Goal: Transaction & Acquisition: Subscribe to service/newsletter

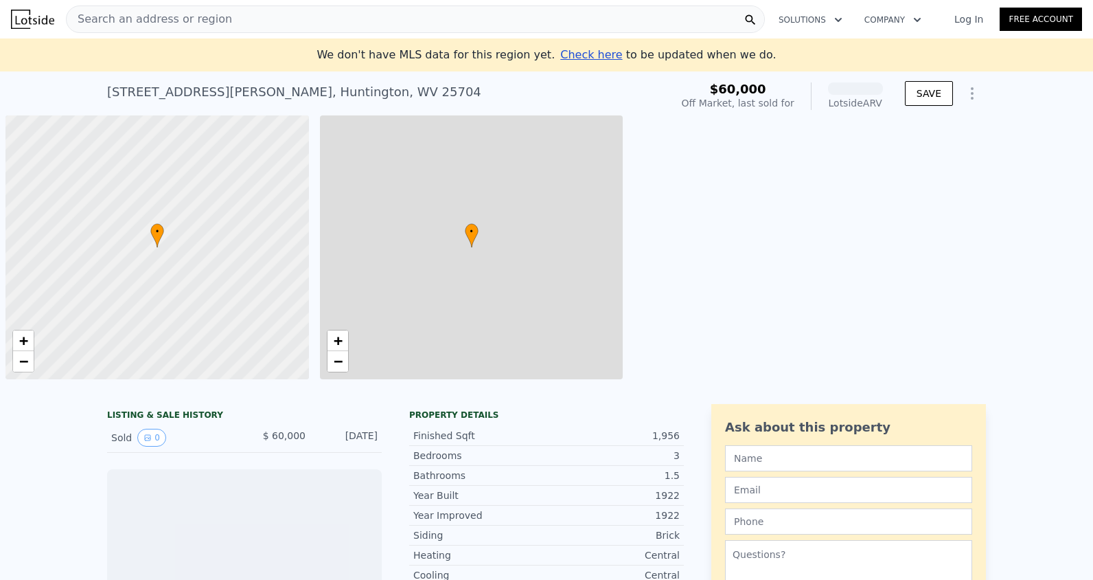
scroll to position [0, 5]
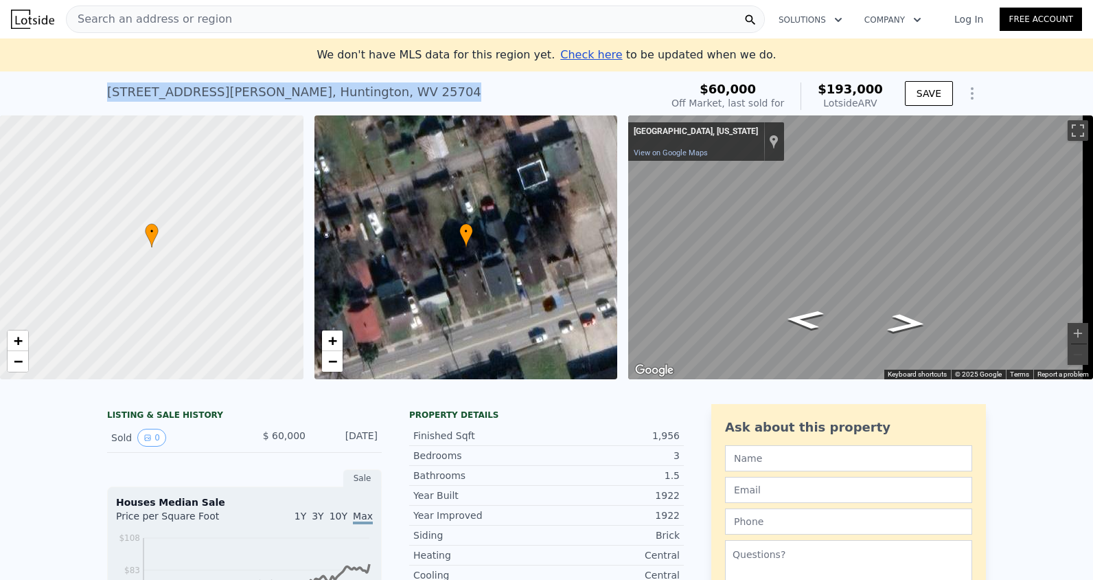
drag, startPoint x: 360, startPoint y: 95, endPoint x: 99, endPoint y: 97, distance: 261.0
click at [99, 97] on div "1922 Adams Ave , Huntington , WV 25704 Sold Mar 2025 for $60k (~ARV $193k ) $60…" at bounding box center [546, 93] width 1093 height 44
copy div "1922 Adams Ave , Huntington , WV 25704"
click at [281, 21] on div "Search an address or region" at bounding box center [415, 18] width 699 height 27
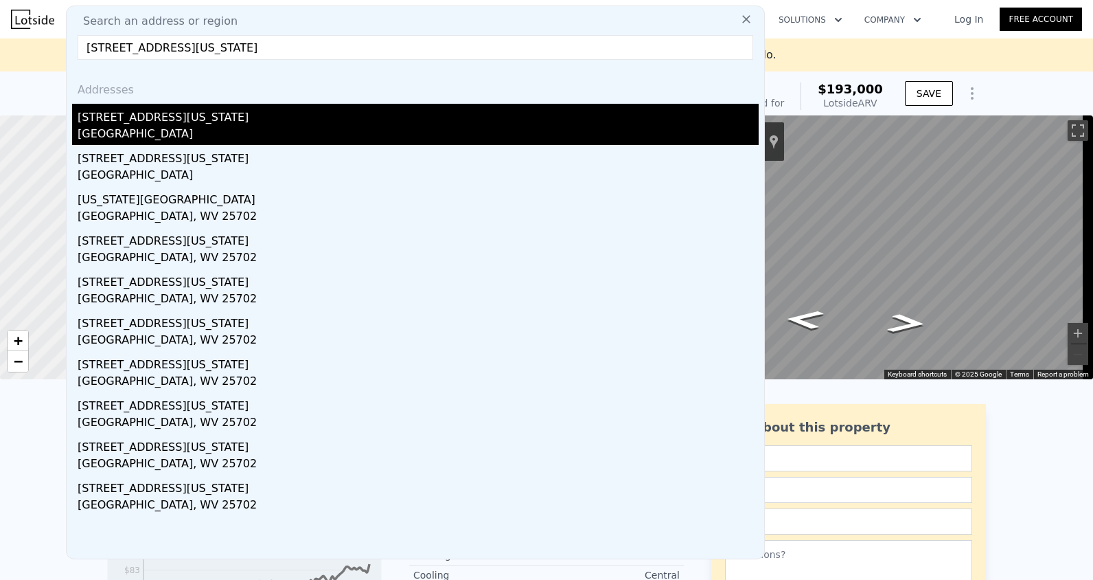
type input "477 Ohio River Rd huntington, WV 25702"
click at [296, 127] on div "Cabell County, WV 25702" at bounding box center [418, 135] width 681 height 19
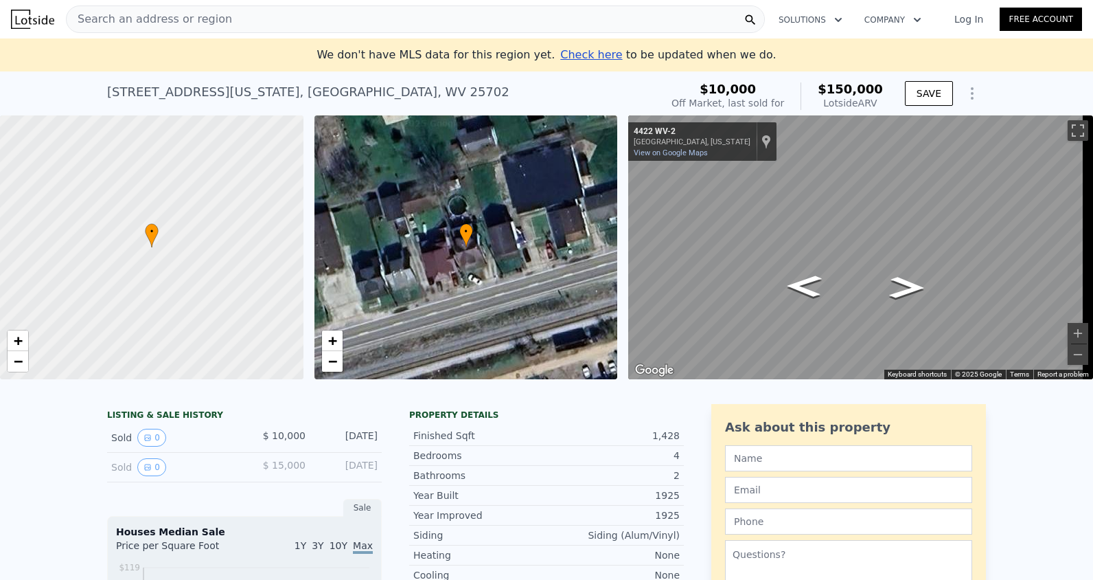
click at [533, 169] on div "• + − • + − ← Move left → Move right ↑ Move up ↓ Move down + Zoom in - Zoom out…" at bounding box center [546, 247] width 1093 height 264
click at [983, 298] on div "Map" at bounding box center [860, 247] width 465 height 264
drag, startPoint x: 829, startPoint y: 314, endPoint x: 1067, endPoint y: 323, distance: 237.8
click at [1093, 323] on html "Search an address or region Solutions Company Open main menu Log In Free Accoun…" at bounding box center [546, 290] width 1093 height 580
click at [856, 298] on div "Map" at bounding box center [860, 247] width 465 height 264
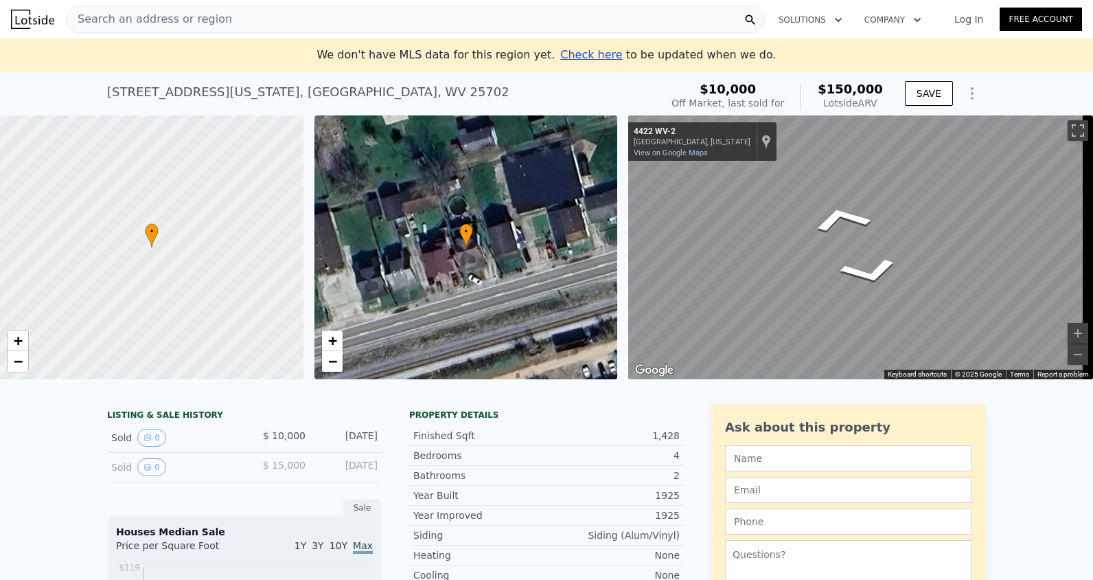
drag, startPoint x: 809, startPoint y: 301, endPoint x: 600, endPoint y: 247, distance: 216.4
click at [600, 247] on div "• + − • + − ← Move left → Move right ↑ Move up ↓ Move down + Zoom in - Zoom out…" at bounding box center [546, 247] width 1093 height 264
drag, startPoint x: 817, startPoint y: 255, endPoint x: 883, endPoint y: 260, distance: 66.1
click at [883, 260] on icon "Map" at bounding box center [855, 247] width 455 height 264
click at [993, 228] on div "Map" at bounding box center [860, 247] width 465 height 264
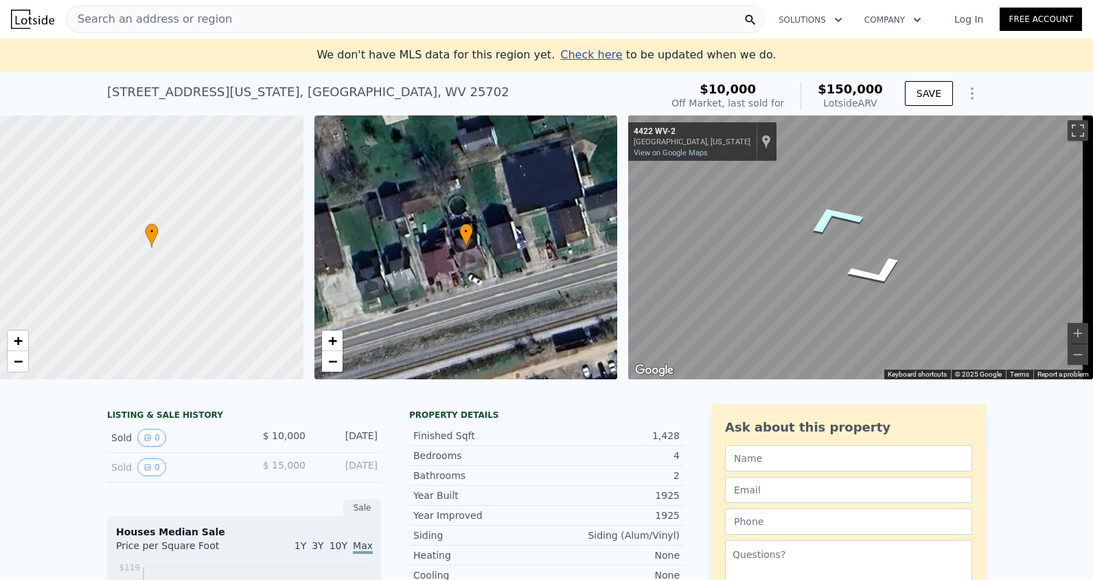
drag, startPoint x: 891, startPoint y: 242, endPoint x: 583, endPoint y: 185, distance: 312.9
click at [583, 185] on div "• + − • + − ← Move left → Move right ↑ Move up ↓ Move down + Zoom in - Zoom out…" at bounding box center [546, 247] width 1093 height 264
click at [852, 340] on div "Map" at bounding box center [860, 247] width 465 height 264
click at [973, 22] on link "Log In" at bounding box center [969, 19] width 62 height 14
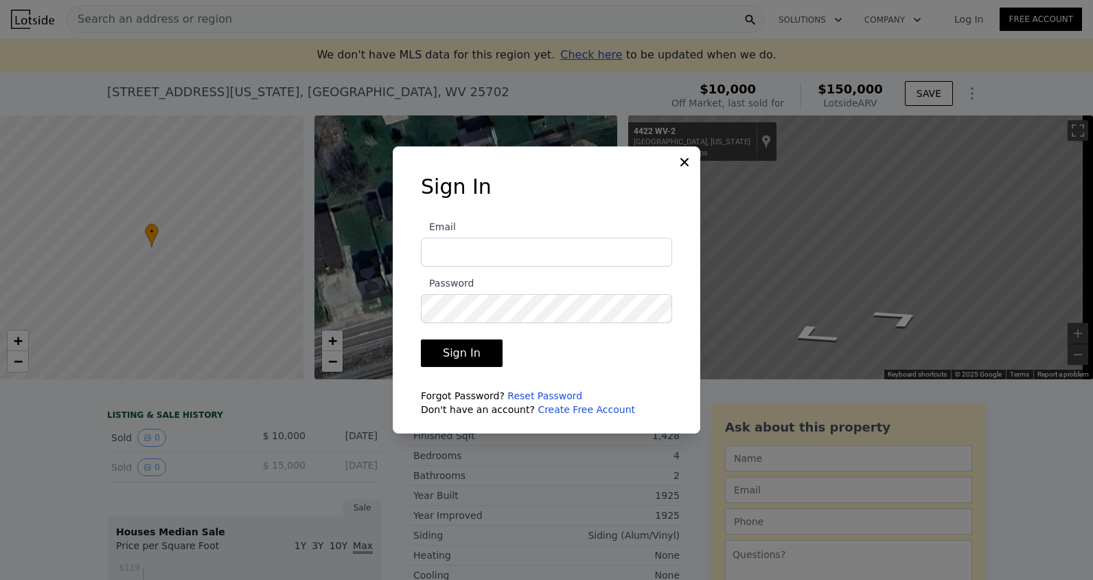
click at [1005, 23] on div at bounding box center [546, 290] width 1093 height 580
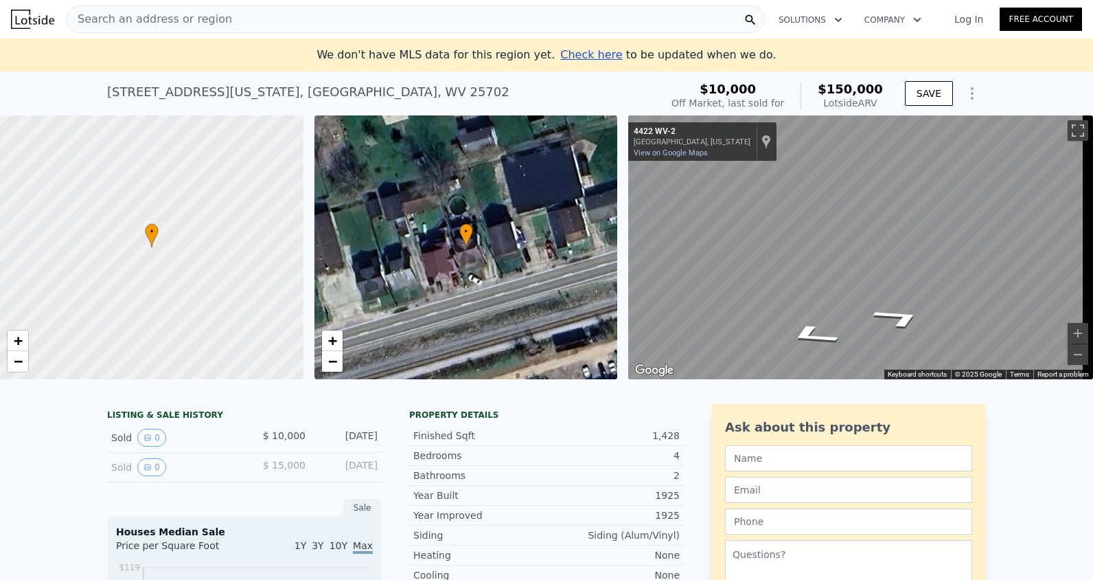
click at [1005, 23] on link "Free Account" at bounding box center [1041, 19] width 82 height 23
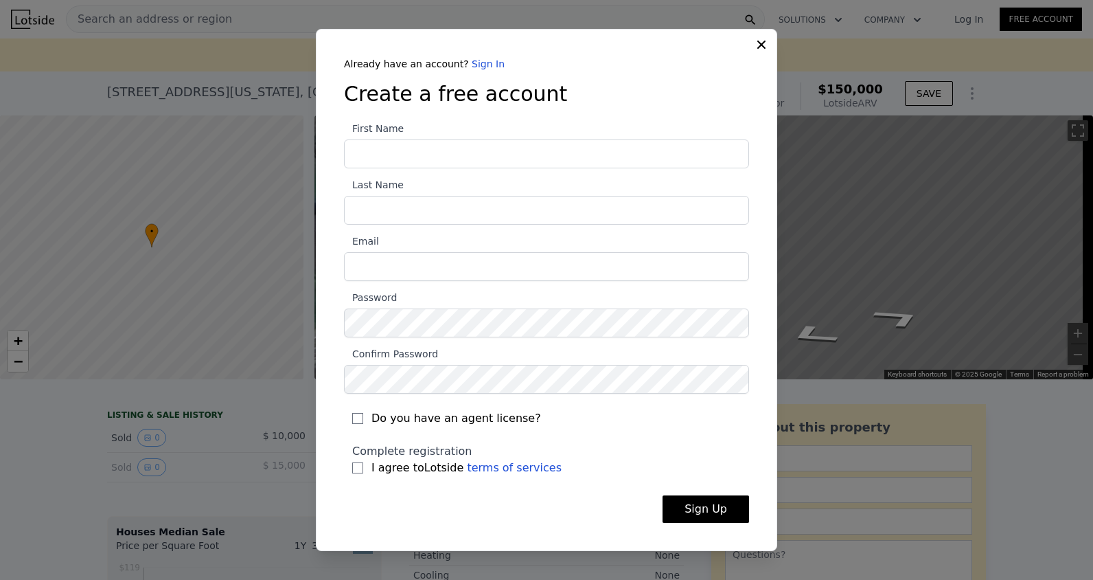
click at [510, 151] on input "First Name" at bounding box center [546, 153] width 405 height 29
type input "Edward"
type input "Sati"
type input "edward.sati0516@gmail.com"
click at [361, 464] on input "I agree to Lotside terms of services" at bounding box center [357, 467] width 11 height 11
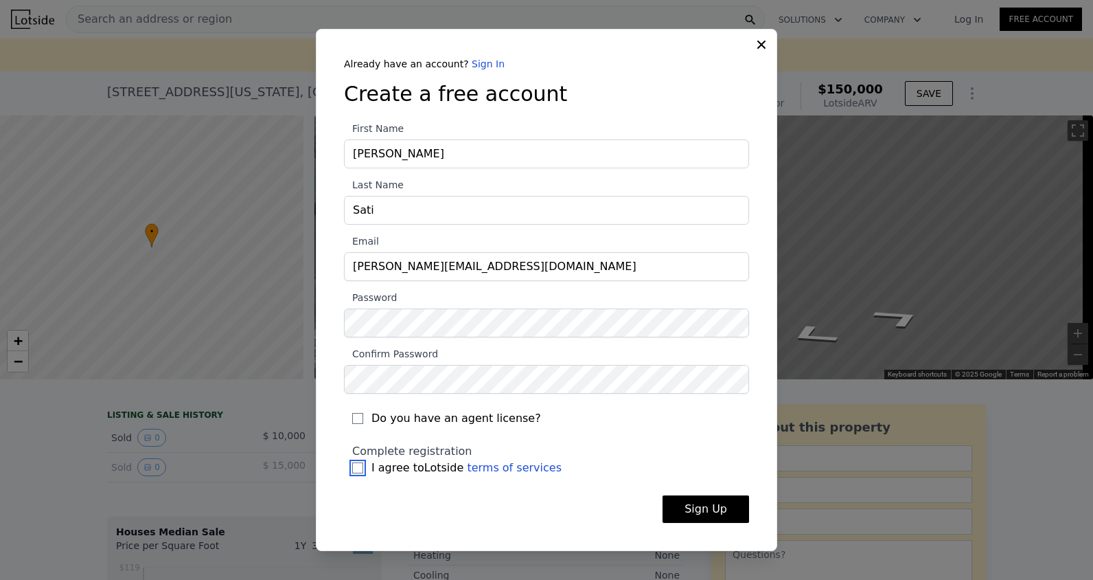
checkbox input "true"
click at [709, 505] on button "Sign Up" at bounding box center [706, 508] width 87 height 27
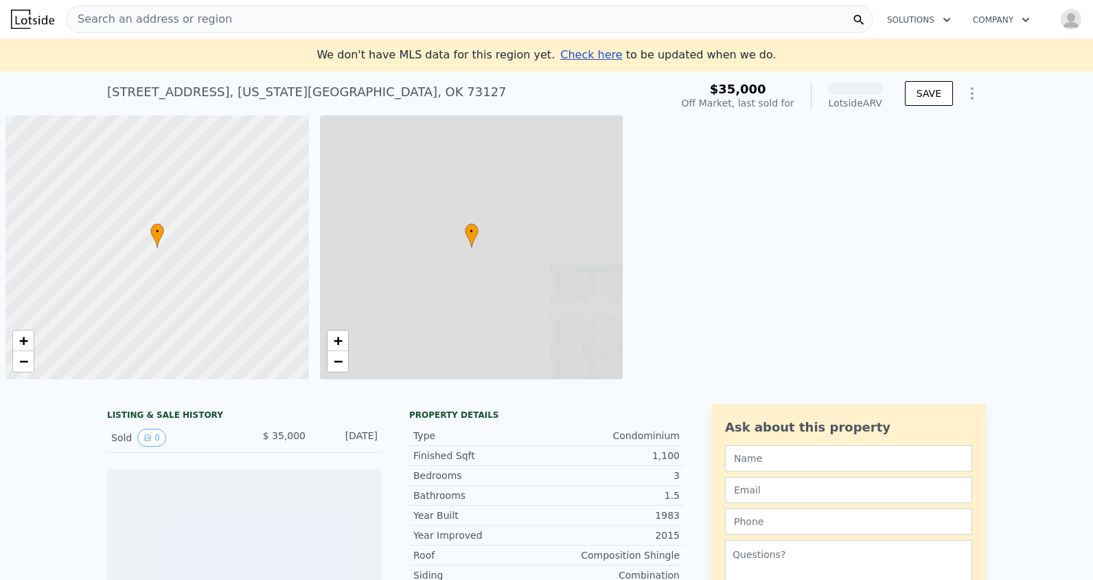
scroll to position [0, 5]
